Goal: Browse casually: Explore the website without a specific task or goal

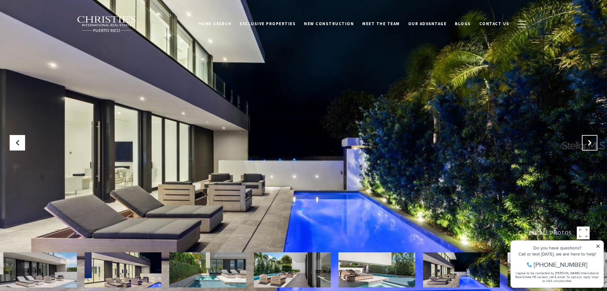
click at [586, 143] on button "Next Slide" at bounding box center [589, 142] width 15 height 15
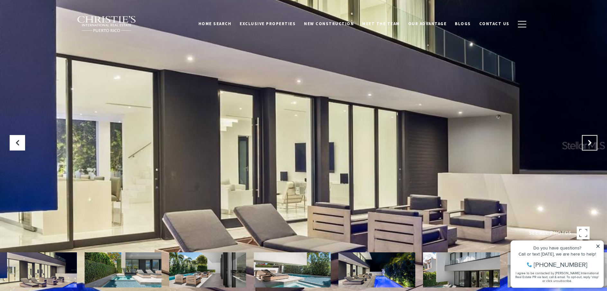
click at [586, 143] on button "Next Slide" at bounding box center [589, 142] width 15 height 15
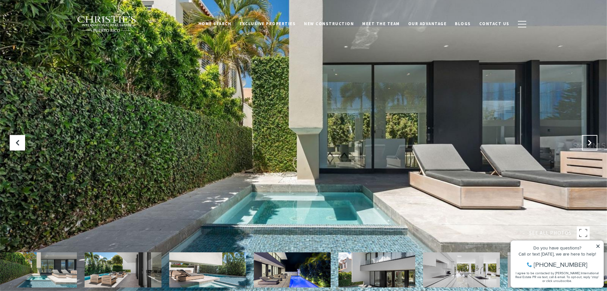
click at [586, 143] on button "Next Slide" at bounding box center [589, 142] width 15 height 15
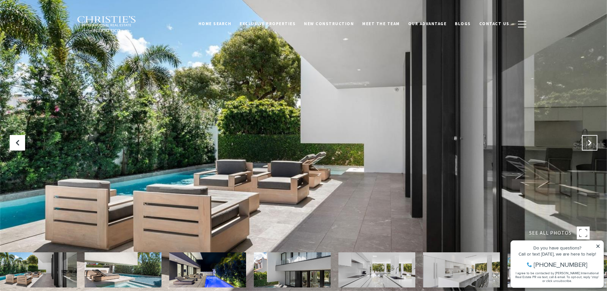
click at [586, 143] on button "Next Slide" at bounding box center [589, 142] width 15 height 15
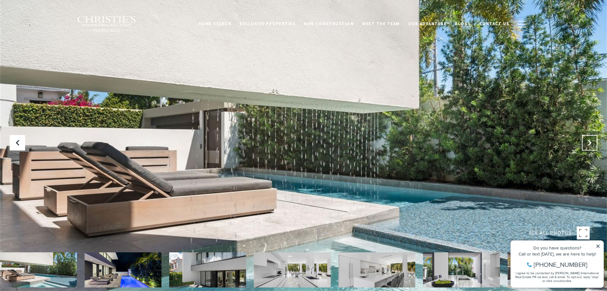
click at [586, 143] on button "Next Slide" at bounding box center [589, 142] width 15 height 15
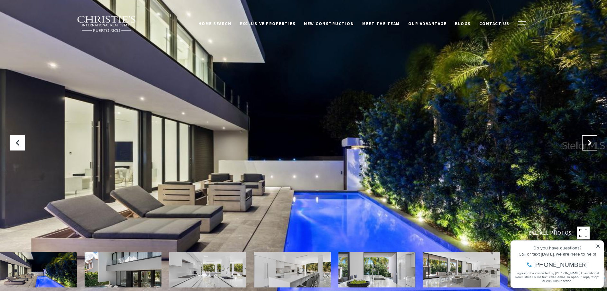
click at [586, 143] on button "Next Slide" at bounding box center [589, 142] width 15 height 15
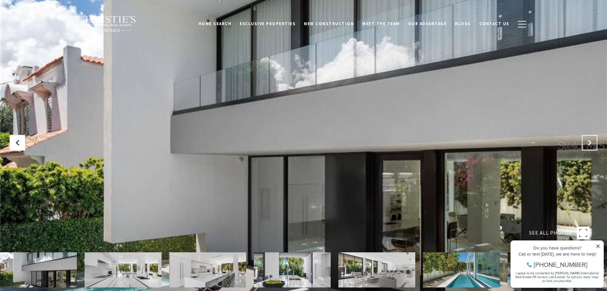
click at [586, 143] on button "Next Slide" at bounding box center [589, 142] width 15 height 15
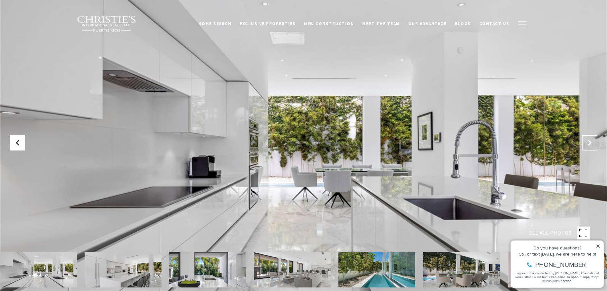
click at [586, 143] on button "Next Slide" at bounding box center [589, 142] width 15 height 15
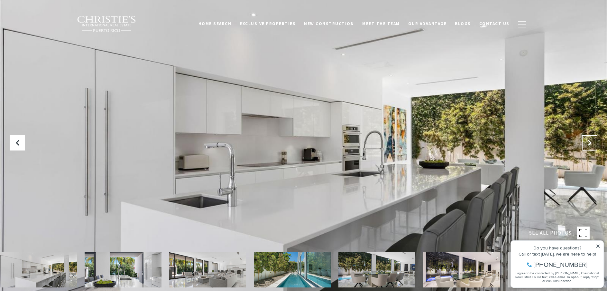
click at [586, 143] on button "Next Slide" at bounding box center [589, 142] width 15 height 15
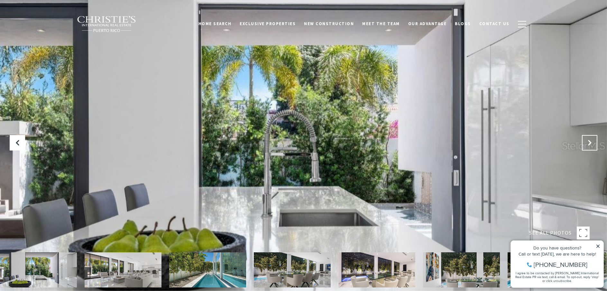
click at [586, 142] on button "Next Slide" at bounding box center [589, 142] width 15 height 15
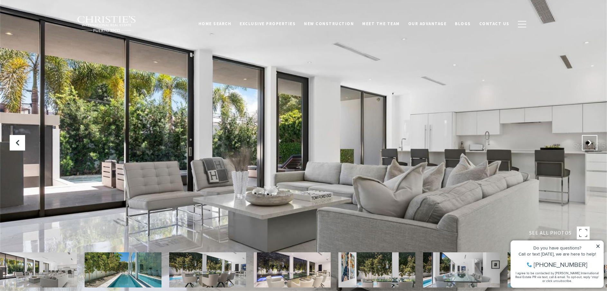
click at [587, 141] on icon "Next Slide" at bounding box center [590, 142] width 6 height 6
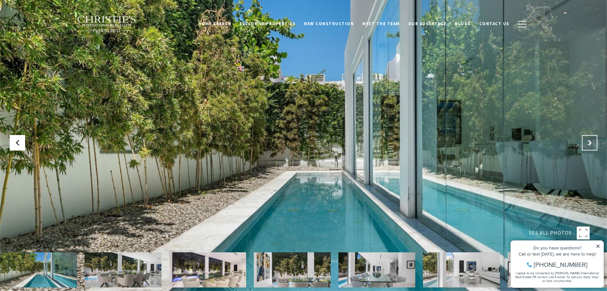
click at [587, 141] on icon "Next Slide" at bounding box center [590, 142] width 6 height 6
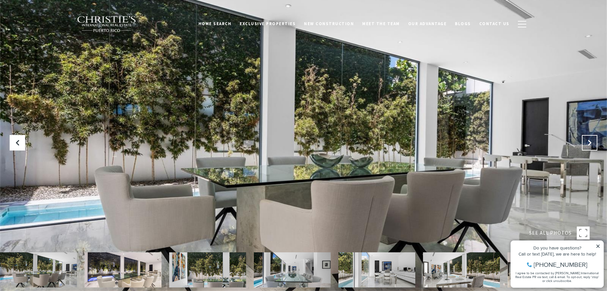
click at [587, 141] on icon "Next Slide" at bounding box center [590, 142] width 6 height 6
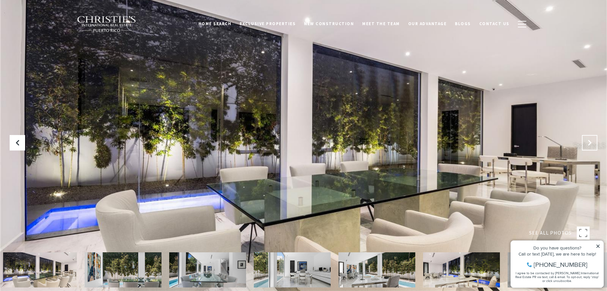
click at [587, 141] on icon "Next Slide" at bounding box center [590, 142] width 6 height 6
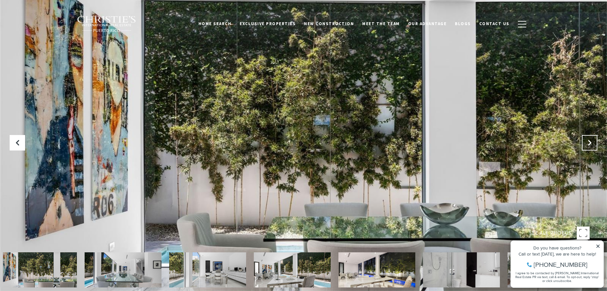
click at [587, 141] on icon "Next Slide" at bounding box center [590, 142] width 6 height 6
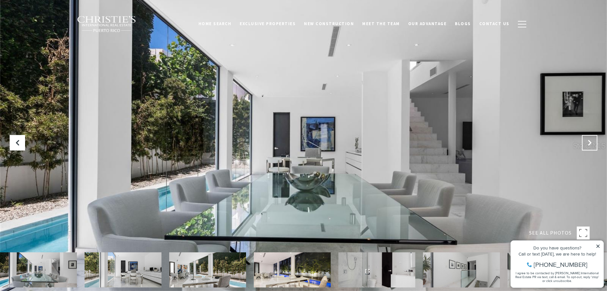
click at [587, 141] on icon "Next Slide" at bounding box center [590, 142] width 6 height 6
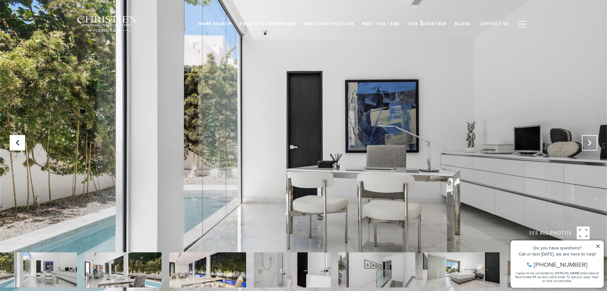
click at [587, 141] on icon "Next Slide" at bounding box center [590, 142] width 6 height 6
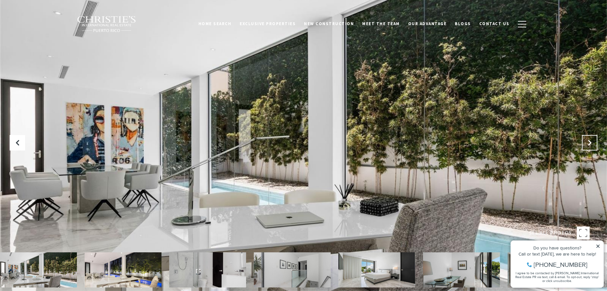
click at [588, 139] on button "Next Slide" at bounding box center [589, 142] width 15 height 15
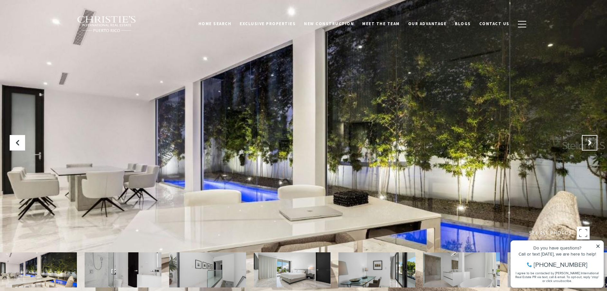
click at [588, 139] on button "Next Slide" at bounding box center [589, 142] width 15 height 15
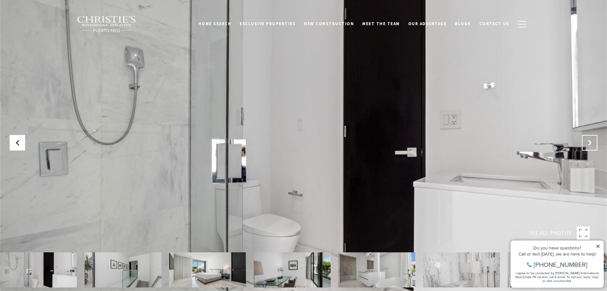
click at [588, 139] on button "Next Slide" at bounding box center [589, 142] width 15 height 15
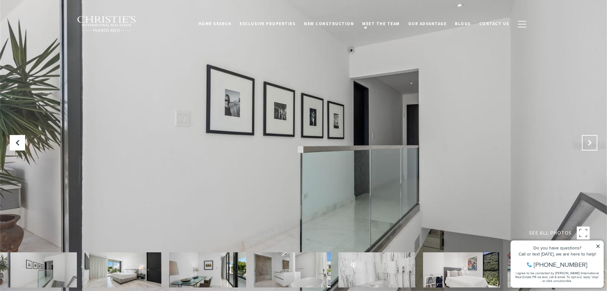
click at [589, 137] on button "Next Slide" at bounding box center [589, 142] width 15 height 15
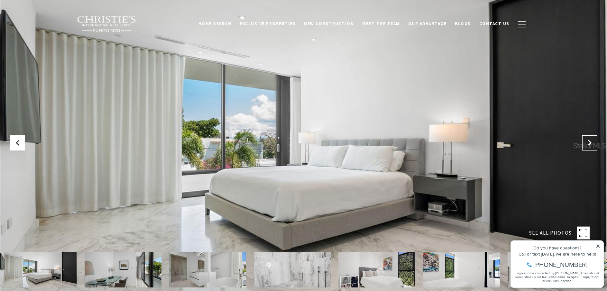
click at [589, 137] on button "Next Slide" at bounding box center [589, 142] width 15 height 15
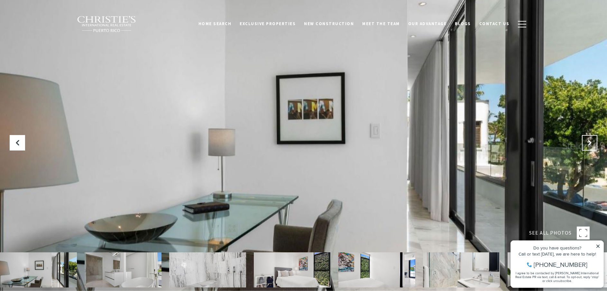
click at [589, 137] on button "Next Slide" at bounding box center [589, 142] width 15 height 15
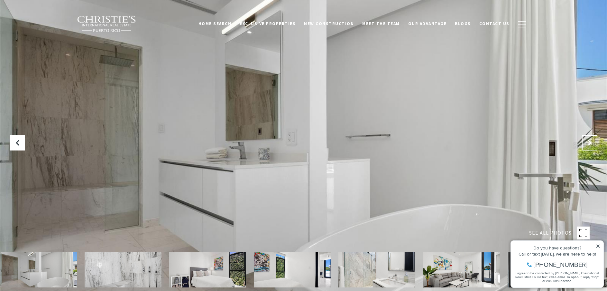
click at [589, 137] on button "Next Slide" at bounding box center [589, 142] width 15 height 15
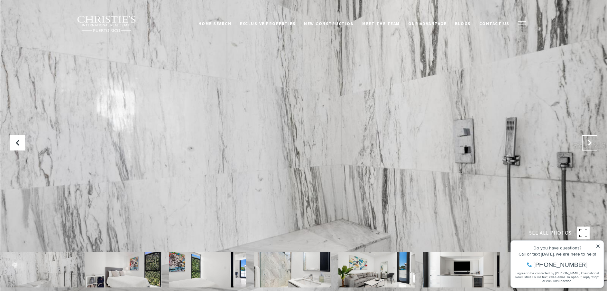
click at [589, 137] on button "Next Slide" at bounding box center [589, 142] width 15 height 15
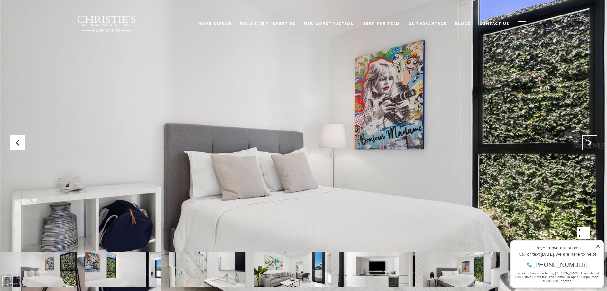
click at [589, 137] on button "Next Slide" at bounding box center [589, 142] width 15 height 15
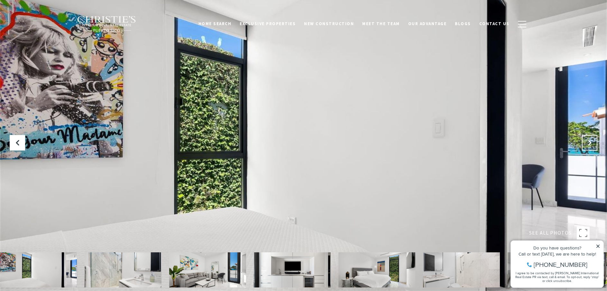
click at [589, 137] on button "Next Slide" at bounding box center [589, 142] width 15 height 15
